Goal: Task Accomplishment & Management: Manage account settings

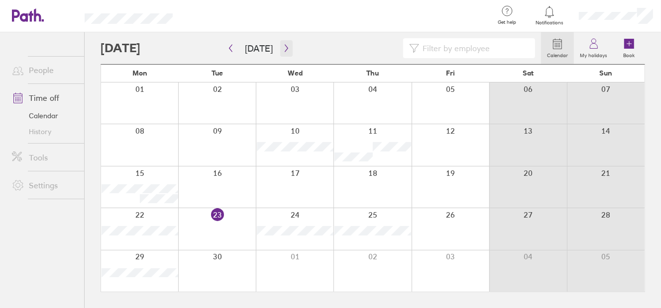
click at [284, 44] on icon "button" at bounding box center [286, 48] width 7 height 8
click at [285, 49] on icon "button" at bounding box center [286, 48] width 7 height 8
click at [285, 49] on icon "button" at bounding box center [286, 48] width 3 height 7
click at [155, 215] on div at bounding box center [139, 228] width 77 height 41
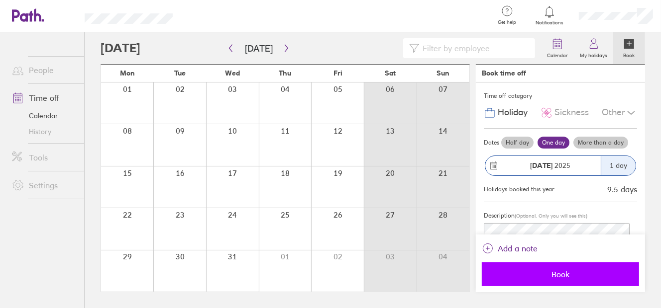
click at [550, 271] on span "Book" at bounding box center [560, 274] width 143 height 9
